Goal: Transaction & Acquisition: Purchase product/service

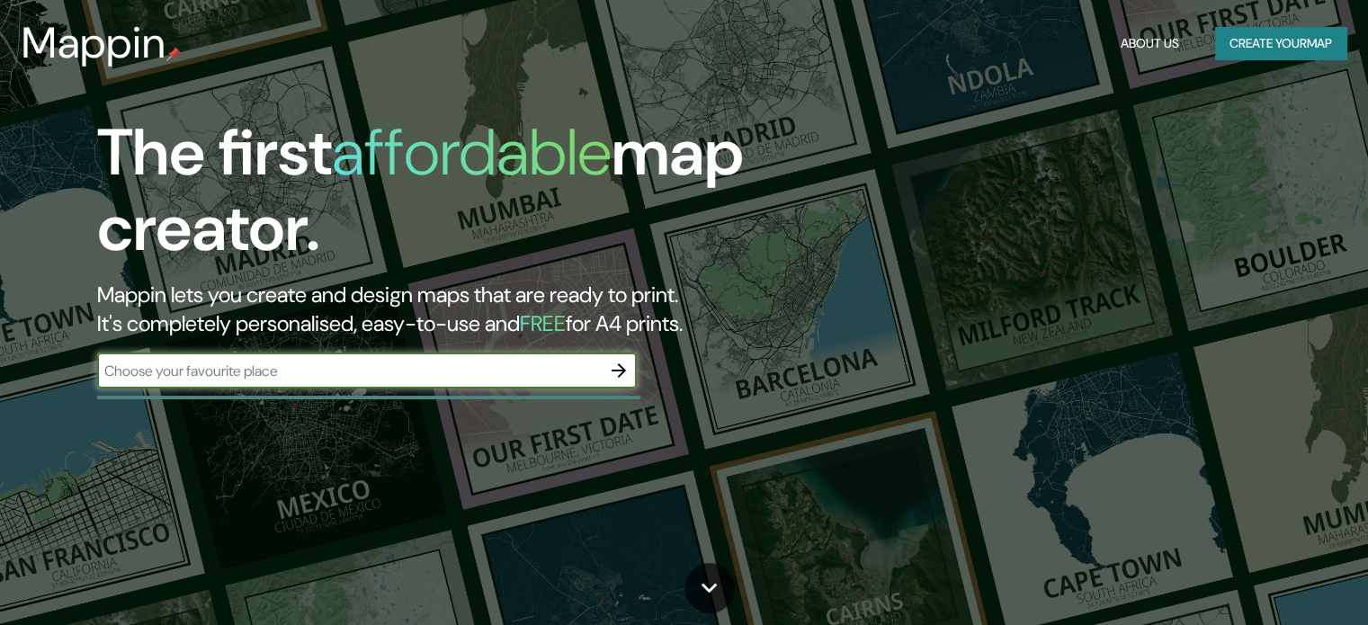
click at [403, 373] on input "text" at bounding box center [349, 371] width 504 height 21
type input "[GEOGRAPHIC_DATA]"
click at [615, 370] on icon "button" at bounding box center [618, 370] width 14 height 14
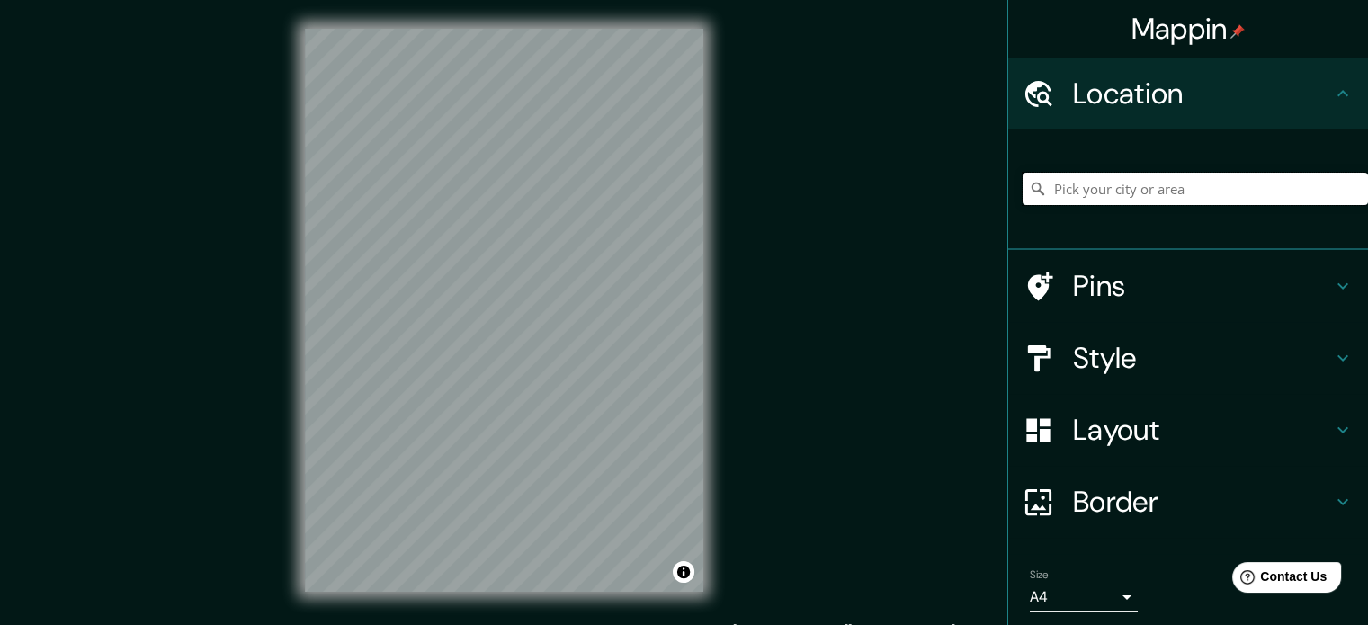
click at [1130, 192] on input "Pick your city or area" at bounding box center [1194, 189] width 345 height 32
paste input "[GEOGRAPHIC_DATA]"
click at [1058, 190] on input "[GEOGRAPHIC_DATA], [GEOGRAPHIC_DATA]" at bounding box center [1194, 189] width 345 height 32
click at [1335, 95] on icon at bounding box center [1343, 94] width 22 height 22
click at [1337, 93] on icon at bounding box center [1342, 93] width 11 height 6
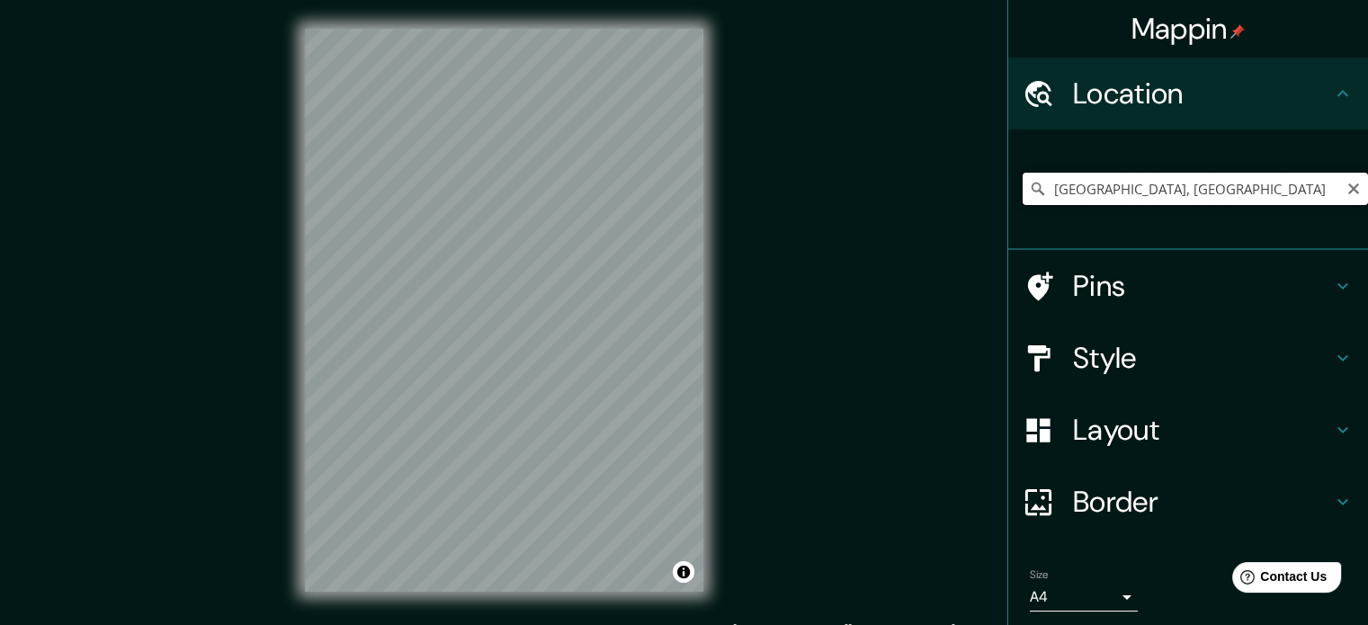
click at [1254, 193] on input "[GEOGRAPHIC_DATA], [GEOGRAPHIC_DATA]" at bounding box center [1194, 189] width 345 height 32
click at [1253, 193] on input "[GEOGRAPHIC_DATA], [GEOGRAPHIC_DATA]" at bounding box center [1194, 189] width 345 height 32
paste input "[GEOGRAPHIC_DATA]"
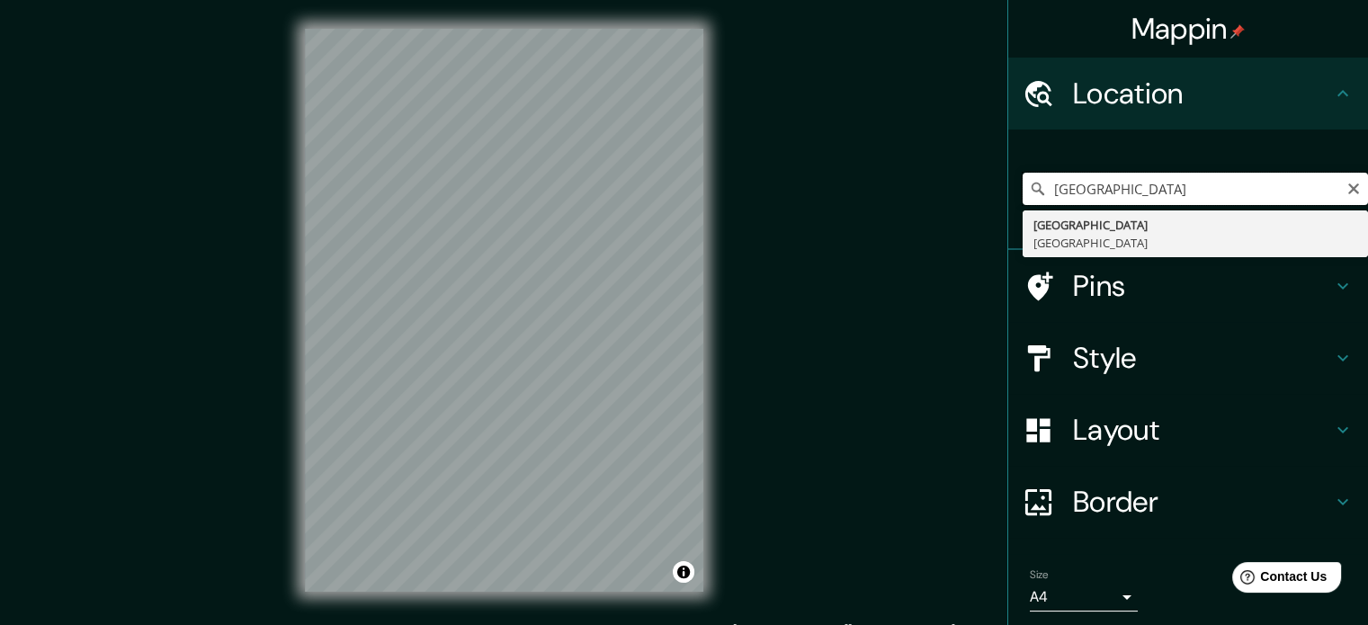
type input "[GEOGRAPHIC_DATA], [GEOGRAPHIC_DATA]"
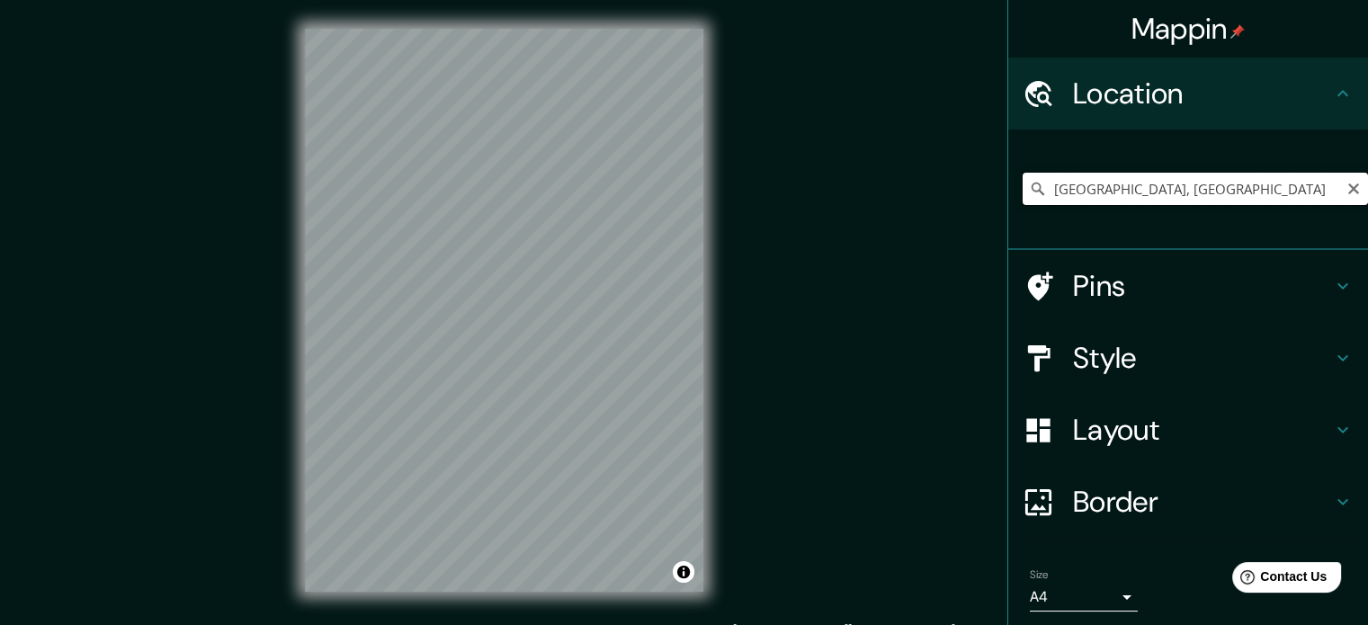
click at [1253, 193] on input "[GEOGRAPHIC_DATA], [GEOGRAPHIC_DATA]" at bounding box center [1194, 189] width 345 height 32
click at [1101, 193] on input "Duque de Caxias, [GEOGRAPHIC_DATA], [GEOGRAPHIC_DATA]" at bounding box center [1194, 189] width 345 height 32
drag, startPoint x: 1085, startPoint y: 176, endPoint x: 1081, endPoint y: 190, distance: 14.2
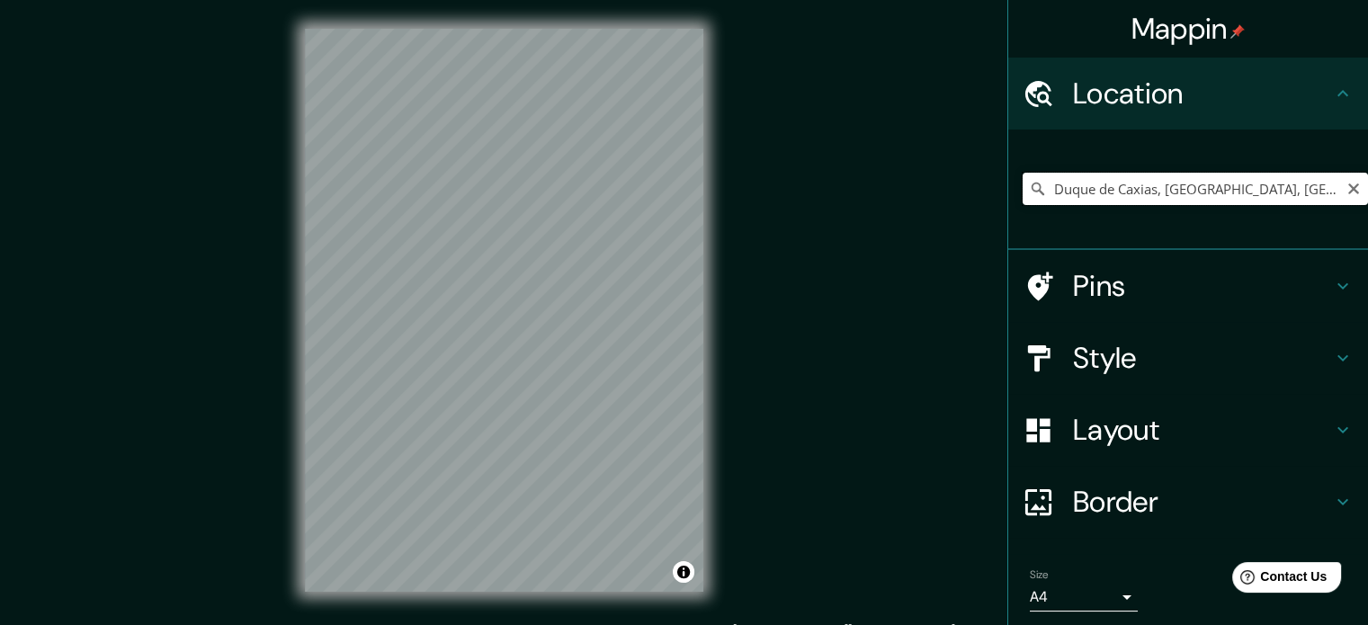
click at [1084, 178] on input "Duque de Caxias, [GEOGRAPHIC_DATA], [GEOGRAPHIC_DATA]" at bounding box center [1194, 189] width 345 height 32
click at [1081, 190] on input "Duque de Caxias, [GEOGRAPHIC_DATA], [GEOGRAPHIC_DATA]" at bounding box center [1194, 189] width 345 height 32
drag, startPoint x: 1008, startPoint y: 210, endPoint x: 843, endPoint y: 217, distance: 164.7
click at [843, 217] on div "Mappin Location [GEOGRAPHIC_DATA], [GEOGRAPHIC_DATA], [GEOGRAPHIC_DATA] Pins St…" at bounding box center [684, 324] width 1368 height 649
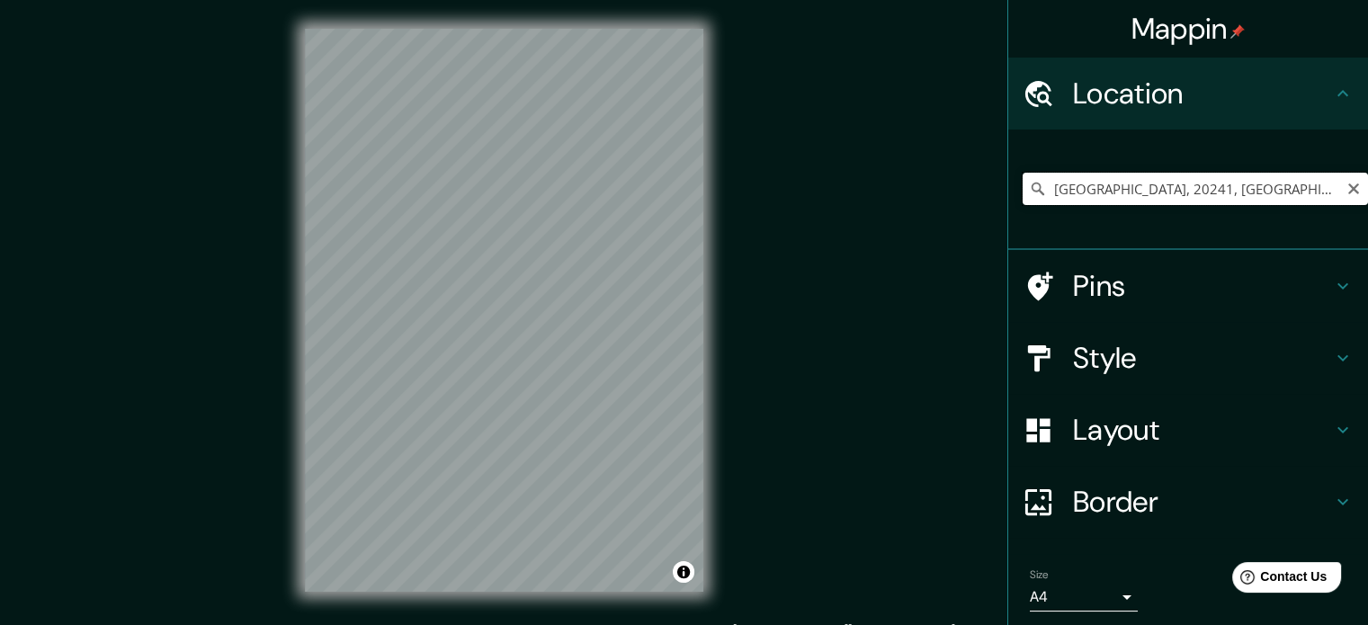
click at [1121, 186] on input "[GEOGRAPHIC_DATA], 20241, [GEOGRAPHIC_DATA], [GEOGRAPHIC_DATA], [GEOGRAPHIC_DAT…" at bounding box center [1194, 189] width 345 height 32
drag, startPoint x: 1165, startPoint y: 187, endPoint x: 989, endPoint y: 190, distance: 175.4
click at [989, 190] on div "Mappin Location [GEOGRAPHIC_DATA], 20241, [GEOGRAPHIC_DATA], [GEOGRAPHIC_DATA],…" at bounding box center [684, 324] width 1368 height 649
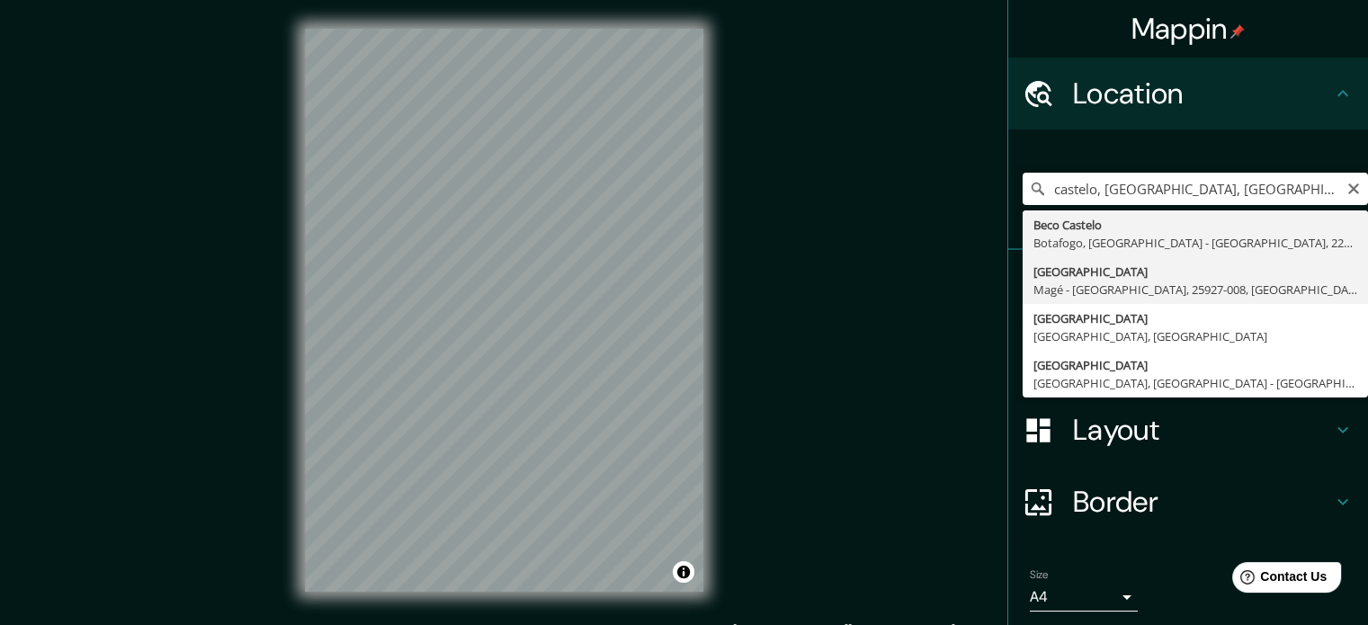
type input "[GEOGRAPHIC_DATA], [GEOGRAPHIC_DATA] - [GEOGRAPHIC_DATA], 25927-008, [GEOGRAPHI…"
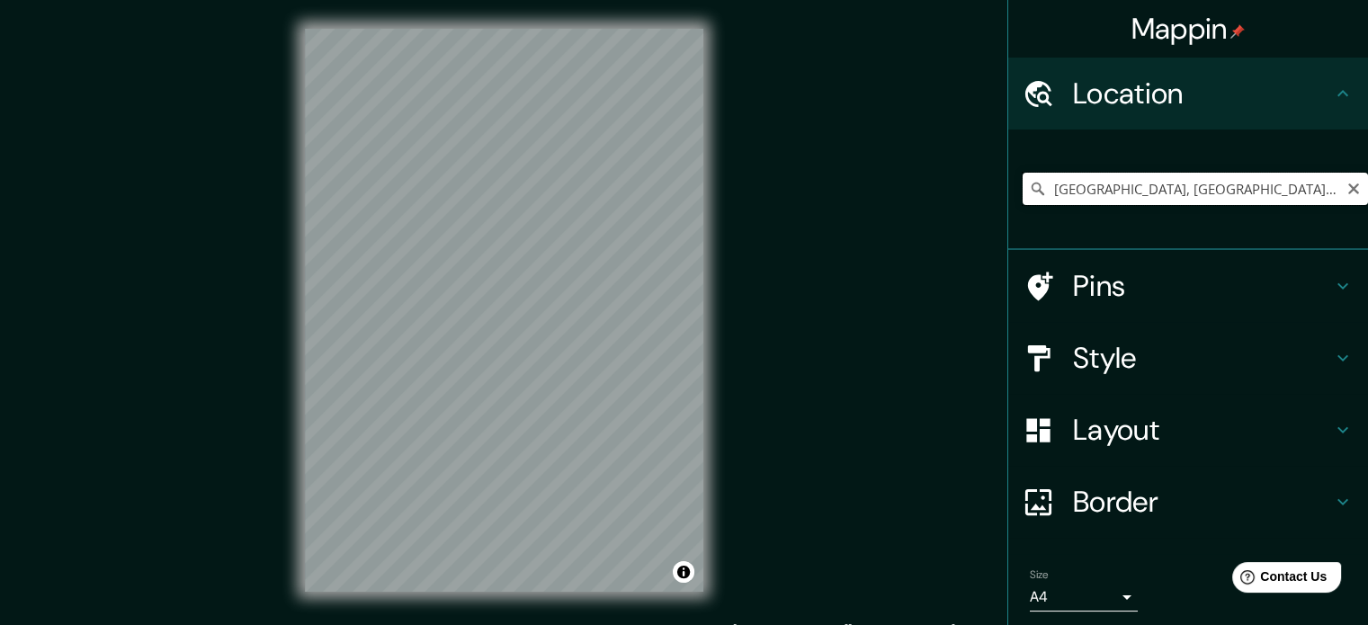
click at [1173, 191] on input "[GEOGRAPHIC_DATA], [GEOGRAPHIC_DATA] - [GEOGRAPHIC_DATA], 25927-008, [GEOGRAPHI…" at bounding box center [1194, 189] width 345 height 32
click at [1173, 192] on input "[GEOGRAPHIC_DATA], [GEOGRAPHIC_DATA] - [GEOGRAPHIC_DATA], 25927-008, [GEOGRAPHI…" at bounding box center [1194, 189] width 345 height 32
click at [1116, 193] on input "[GEOGRAPHIC_DATA], [GEOGRAPHIC_DATA] - [GEOGRAPHIC_DATA], 25927-008, [GEOGRAPHI…" at bounding box center [1194, 189] width 345 height 32
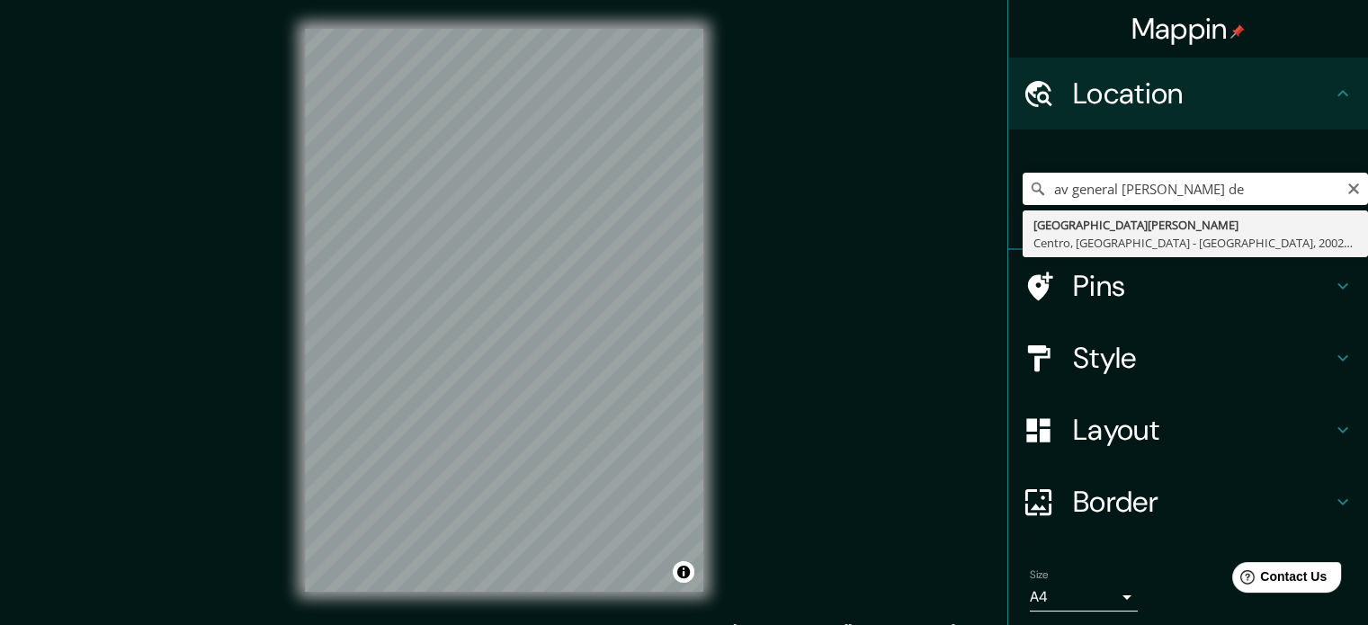
type input "[GEOGRAPHIC_DATA], [GEOGRAPHIC_DATA] - [GEOGRAPHIC_DATA], [GEOGRAPHIC_DATA], [G…"
